Goal: Information Seeking & Learning: Learn about a topic

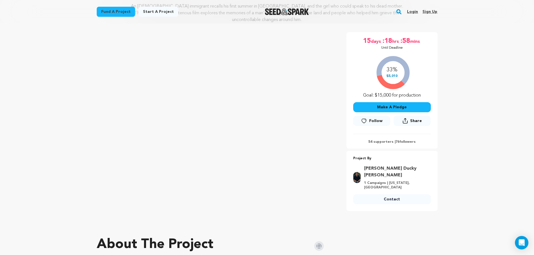
scroll to position [83, 0]
drag, startPoint x: 387, startPoint y: 77, endPoint x: 398, endPoint y: 77, distance: 11.2
click at [398, 77] on div "33% $5,010 Goal: $15,000 for production" at bounding box center [392, 75] width 78 height 47
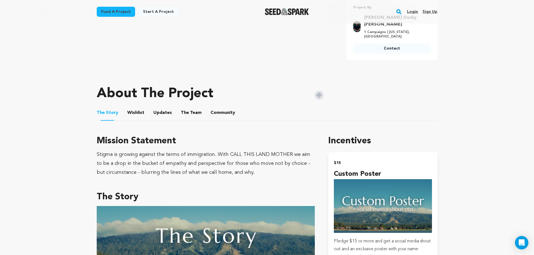
scroll to position [184, 0]
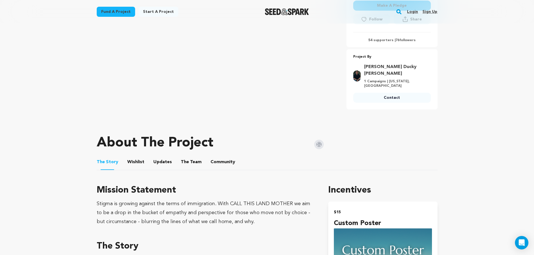
click at [412, 13] on link "Login" at bounding box center [412, 11] width 11 height 9
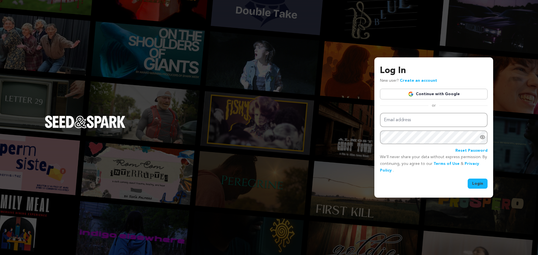
click at [412, 97] on link "Continue with Google" at bounding box center [434, 94] width 108 height 11
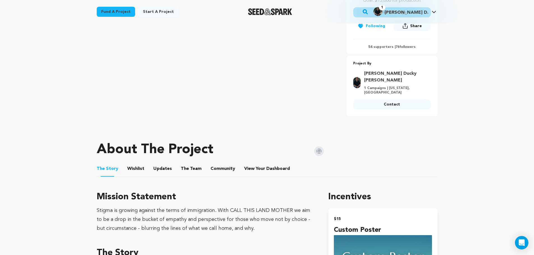
scroll to position [245, 0]
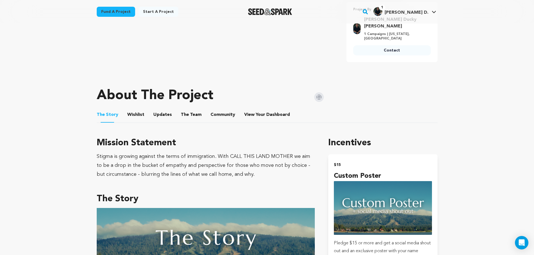
click at [166, 109] on button "Updates" at bounding box center [162, 115] width 13 height 13
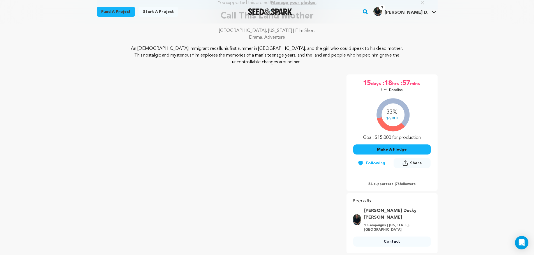
scroll to position [41, 0]
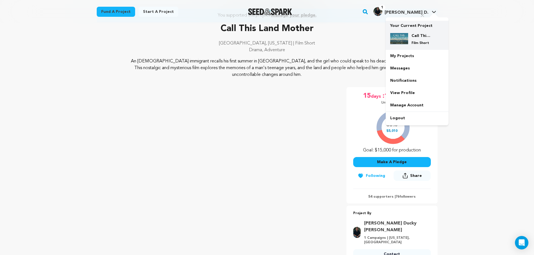
click at [409, 43] on div "Call This Land Mother Film Short" at bounding box center [421, 39] width 27 height 12
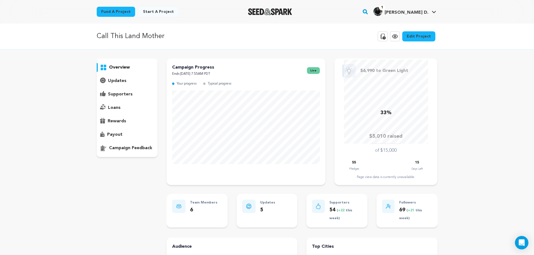
click at [123, 81] on p "updates" at bounding box center [117, 81] width 19 height 7
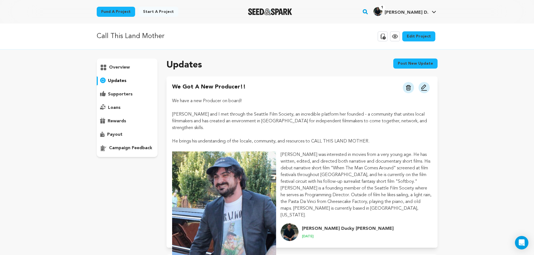
click at [126, 98] on p "supporters" at bounding box center [120, 94] width 25 height 7
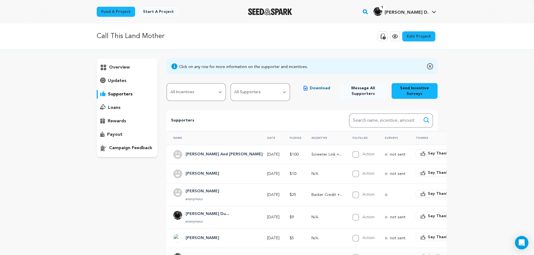
click at [121, 71] on p "overview" at bounding box center [119, 67] width 21 height 7
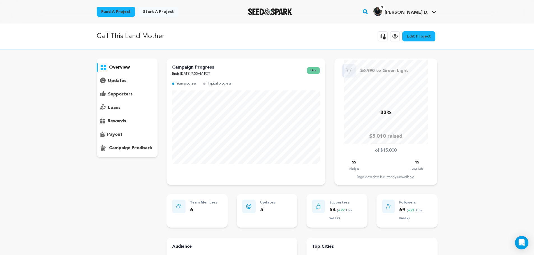
click at [101, 78] on icon at bounding box center [103, 81] width 6 height 6
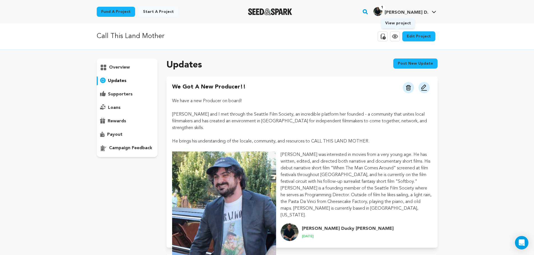
click at [398, 39] on icon at bounding box center [395, 36] width 7 height 7
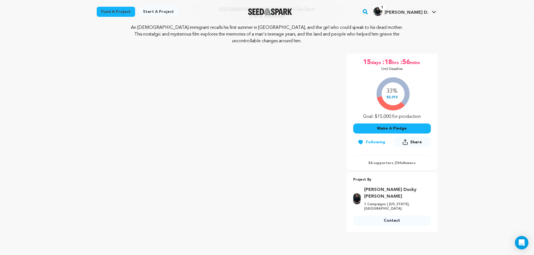
scroll to position [89, 0]
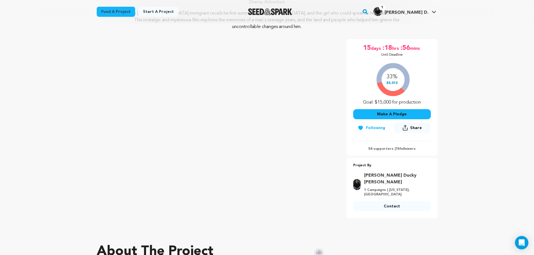
click at [373, 150] on p "54 supporters | 76 followers" at bounding box center [392, 149] width 78 height 4
click at [402, 148] on p "54 supporters | 76 followers" at bounding box center [392, 149] width 78 height 4
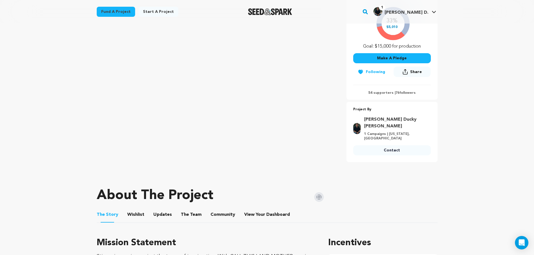
scroll to position [0, 0]
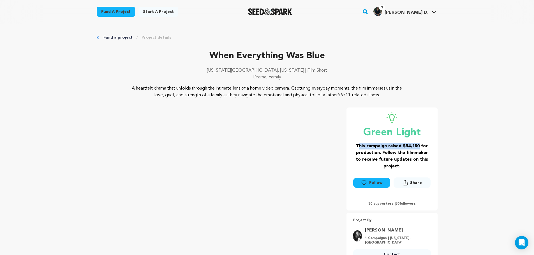
drag, startPoint x: 359, startPoint y: 138, endPoint x: 420, endPoint y: 143, distance: 61.0
click at [420, 143] on div "Green Light This campaign raised $54,180 for production. Follow the filmmaker t…" at bounding box center [392, 141] width 78 height 58
click at [434, 146] on div "Green Light This campaign raised $54,180 for production. Follow the filmmaker t…" at bounding box center [391, 159] width 91 height 103
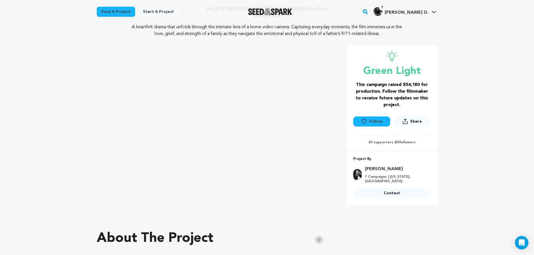
drag, startPoint x: 369, startPoint y: 143, endPoint x: 389, endPoint y: 144, distance: 19.4
click at [389, 144] on p "30 supporters | 50 followers" at bounding box center [392, 142] width 78 height 4
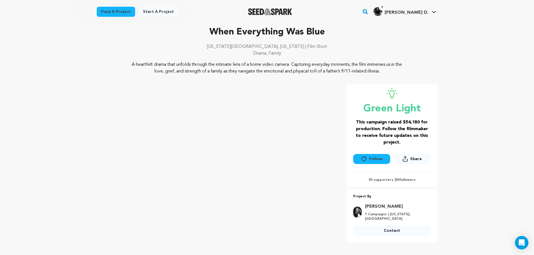
scroll to position [23, 0]
drag, startPoint x: 405, startPoint y: 125, endPoint x: 417, endPoint y: 125, distance: 12.3
click at [417, 125] on h3 "This campaign raised $54,180 for production. Follow the filmmaker to receive fu…" at bounding box center [392, 133] width 78 height 27
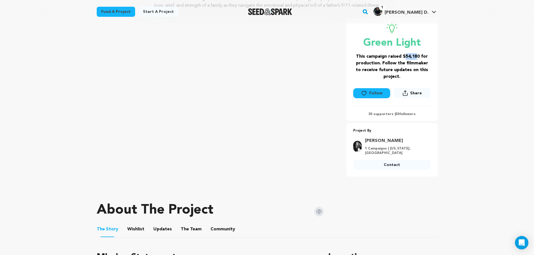
scroll to position [70, 0]
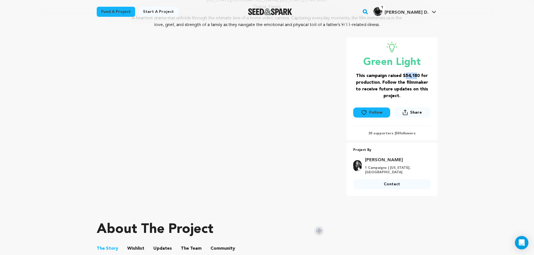
click at [410, 75] on h3 "This campaign raised $54,180 for production. Follow the filmmaker to receive fu…" at bounding box center [392, 86] width 78 height 27
drag, startPoint x: 406, startPoint y: 76, endPoint x: 416, endPoint y: 77, distance: 9.8
click at [416, 77] on h3 "This campaign raised $54,180 for production. Follow the filmmaker to receive fu…" at bounding box center [392, 86] width 78 height 27
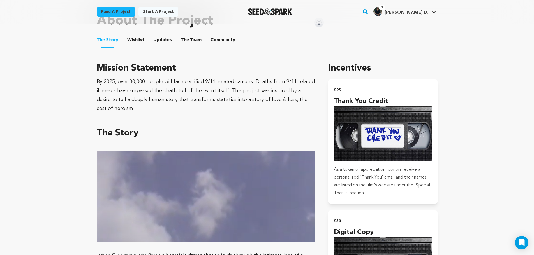
scroll to position [278, 0]
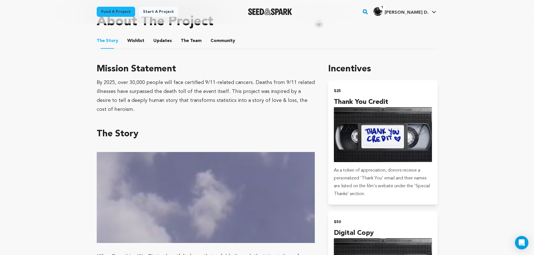
click at [139, 45] on button "Wishlist" at bounding box center [135, 41] width 13 height 13
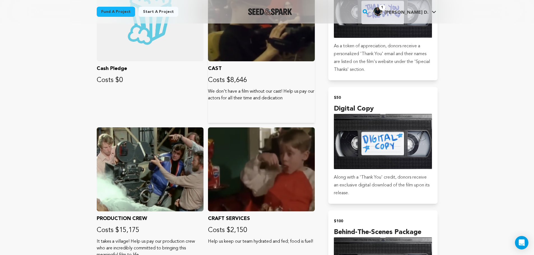
scroll to position [392, 0]
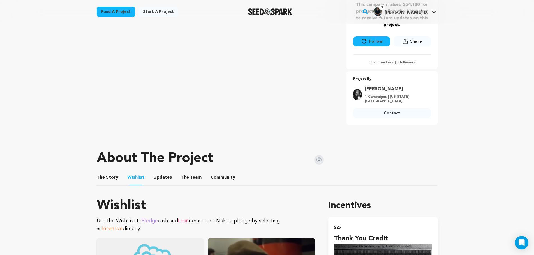
scroll to position [0, 0]
